Goal: Task Accomplishment & Management: Manage account settings

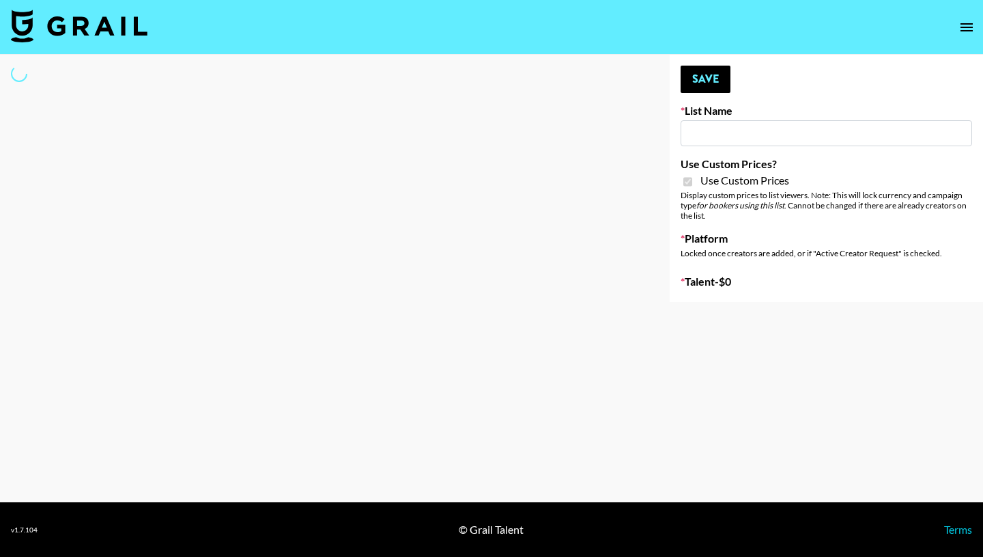
type input "Petlibro ([DATE])"
checkbox input "true"
select select "Brand"
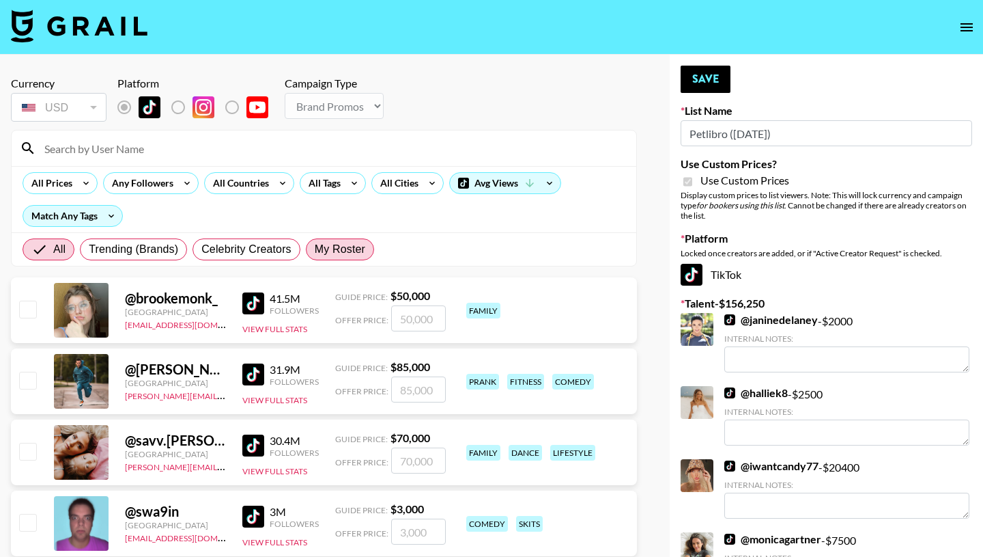
click at [334, 249] on span "My Roster" at bounding box center [340, 249] width 51 height 16
click at [315, 249] on input "My Roster" at bounding box center [315, 249] width 0 height 0
radio input "true"
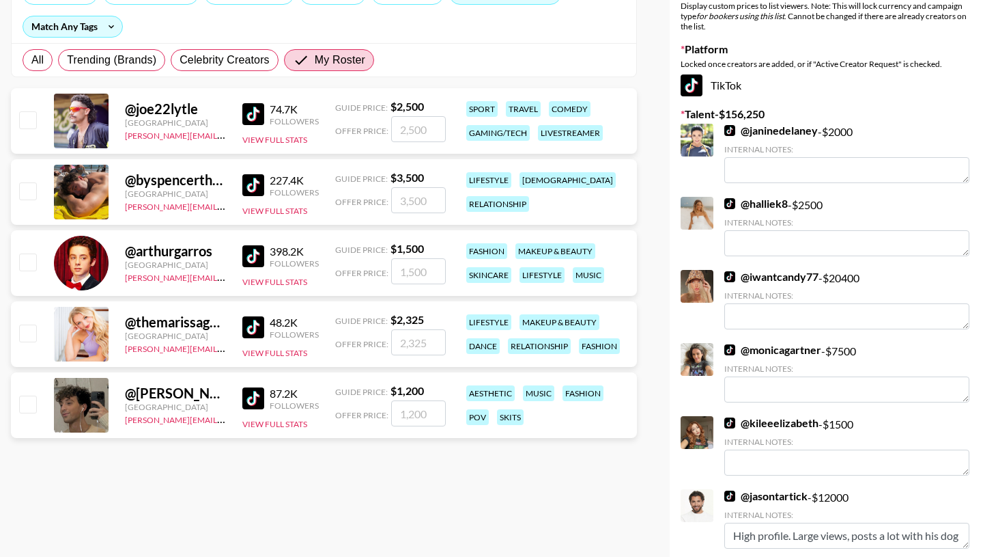
scroll to position [191, 0]
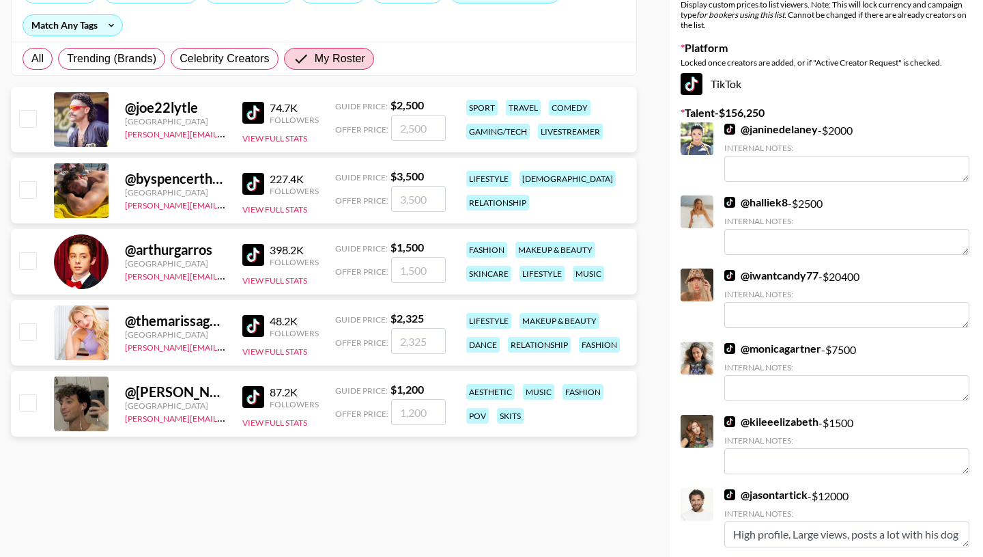
click at [33, 195] on input "checkbox" at bounding box center [27, 189] width 16 height 16
checkbox input "true"
type input "3500"
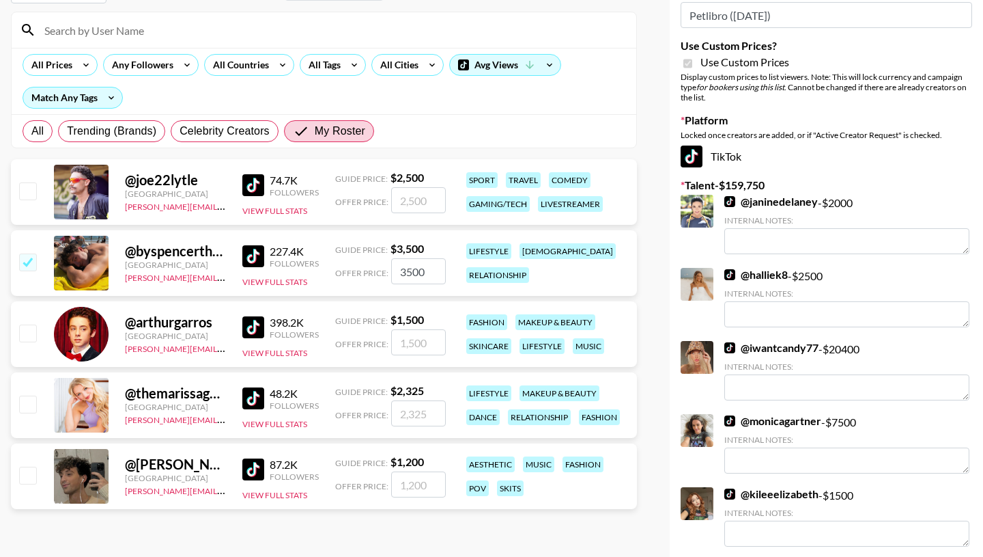
scroll to position [119, 0]
click at [423, 267] on input "3500" at bounding box center [418, 270] width 55 height 26
checkbox input "false"
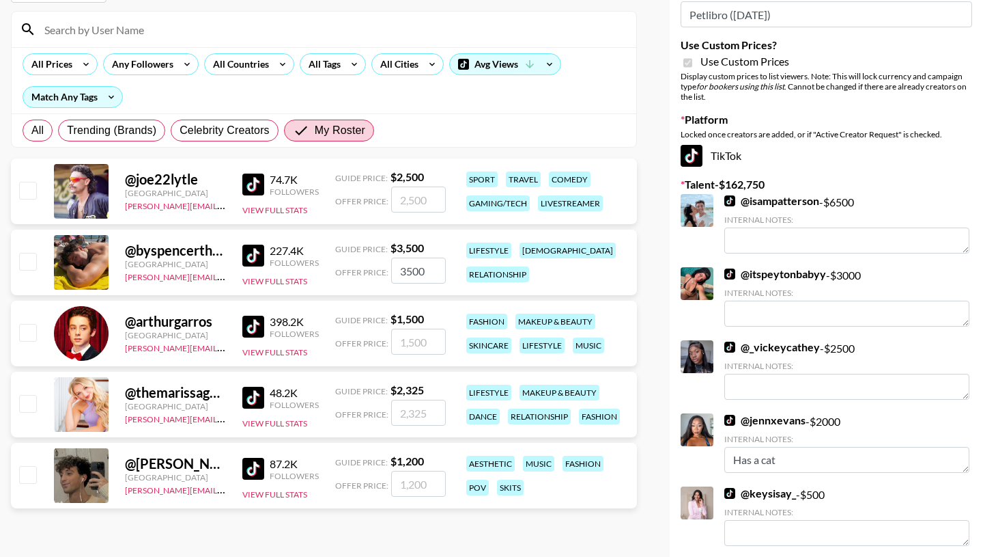
type input "350"
checkbox input "true"
type input "3500"
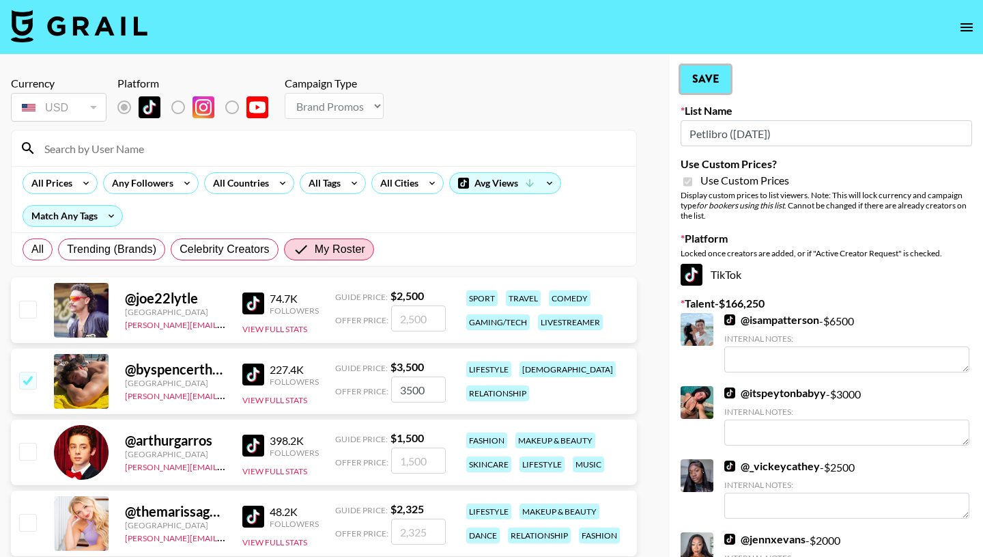
click at [713, 82] on button "Save" at bounding box center [706, 79] width 50 height 27
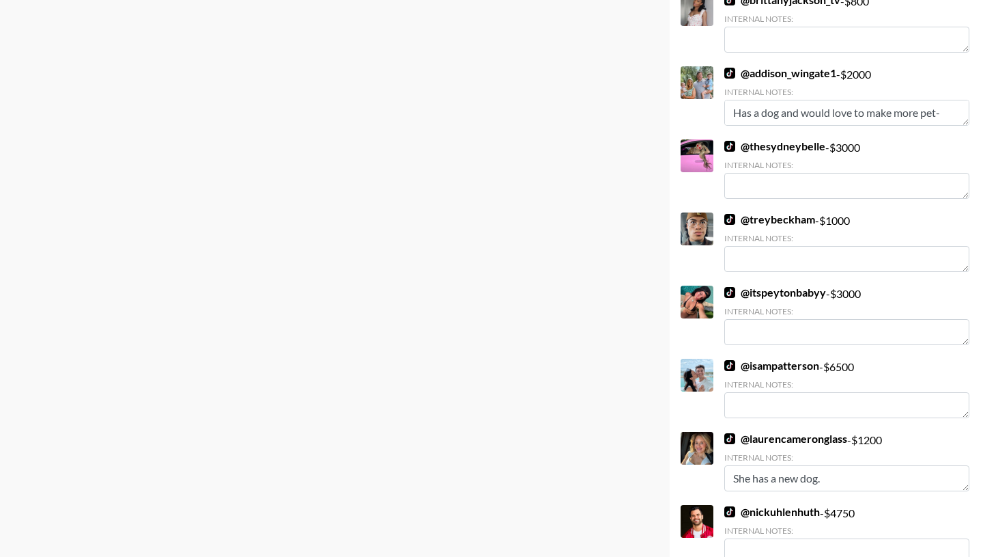
scroll to position [3153, 0]
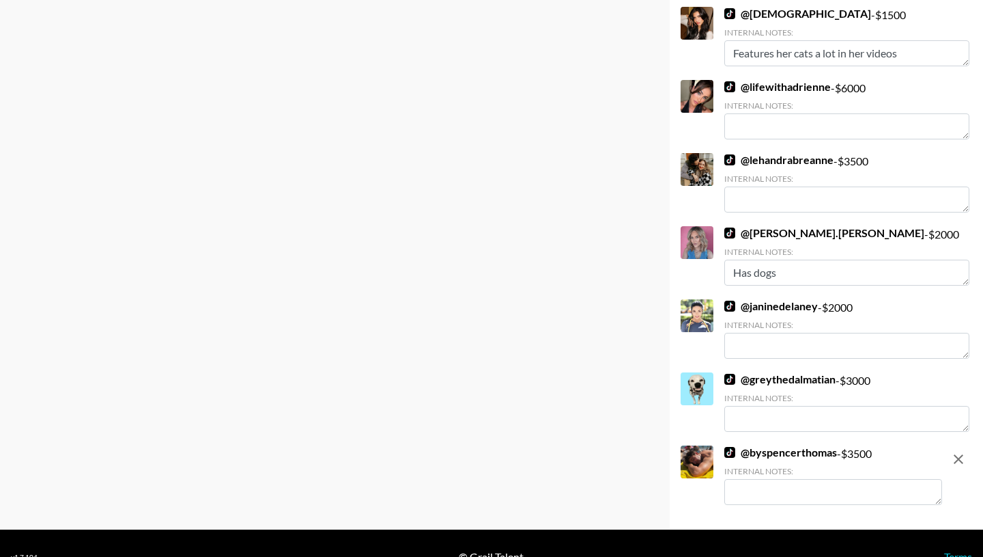
click at [754, 479] on textarea at bounding box center [833, 492] width 218 height 26
type textarea "Has high engagement and views, and an Orange Tabby named [PERSON_NAME]!"
click at [782, 259] on textarea "Has dogs" at bounding box center [846, 272] width 245 height 26
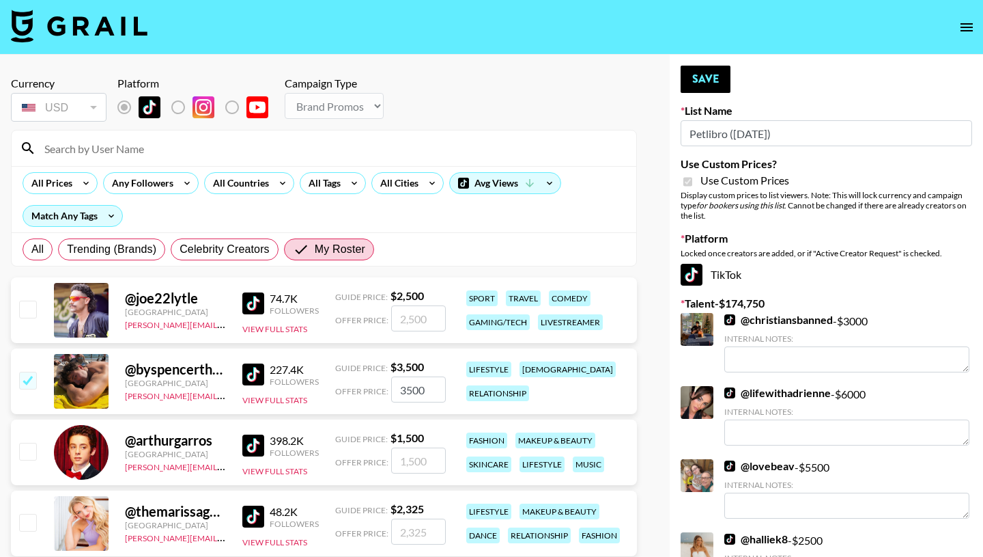
scroll to position [0, 0]
type textarea "3 dogs!"
